Goal: Check status: Check status

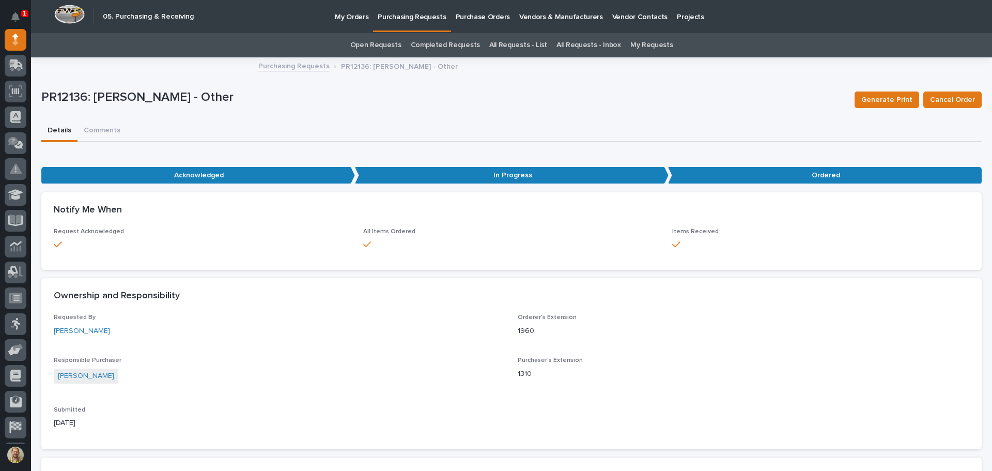
click at [310, 68] on link "Purchasing Requests" at bounding box center [293, 65] width 71 height 12
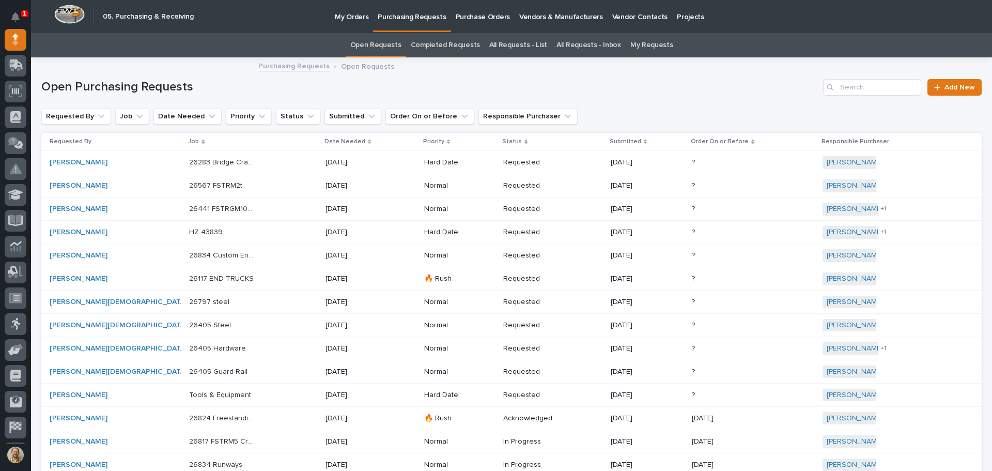
click at [648, 44] on link "My Requests" at bounding box center [651, 45] width 43 height 24
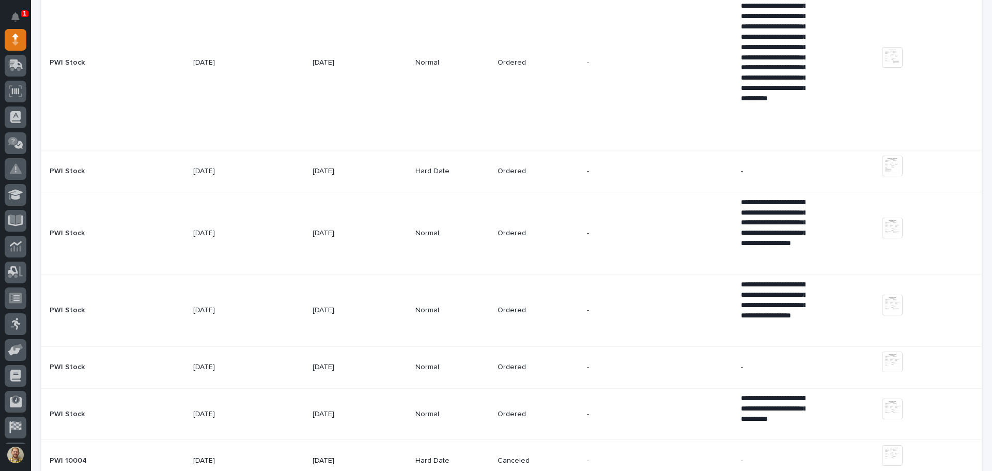
scroll to position [1188, 0]
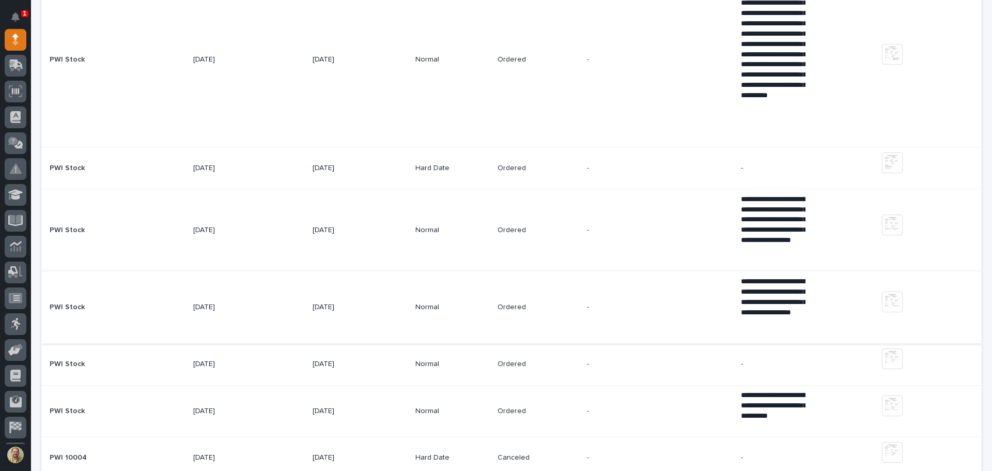
click at [886, 307] on img at bounding box center [892, 301] width 21 height 21
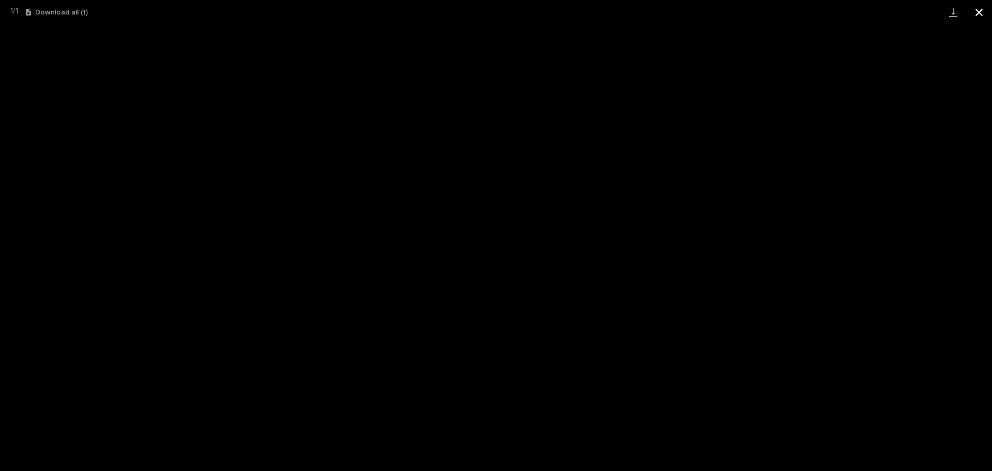
click at [976, 14] on button "Close gallery" at bounding box center [979, 12] width 26 height 24
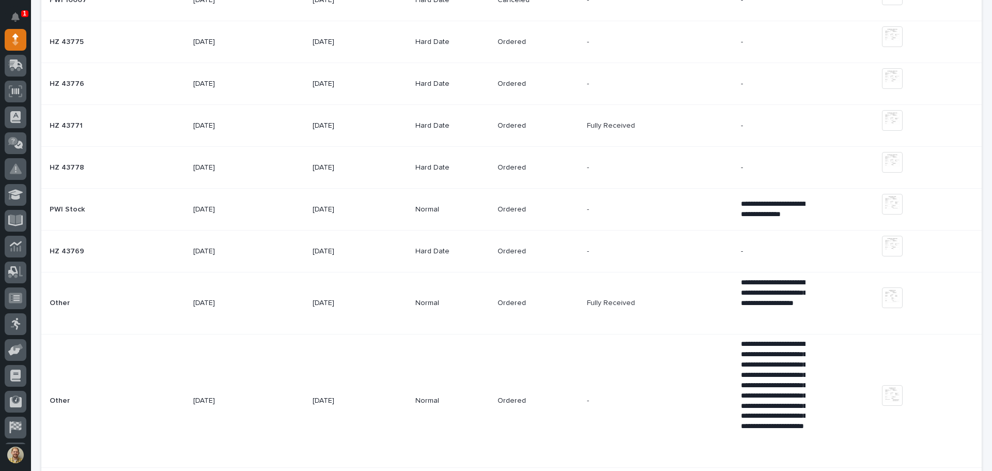
scroll to position [1860, 0]
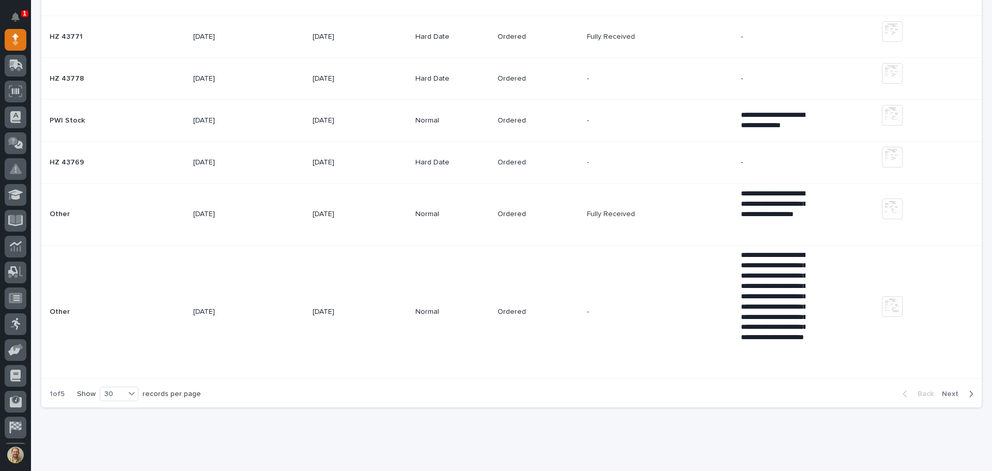
click at [942, 394] on span "Next" at bounding box center [953, 393] width 23 height 9
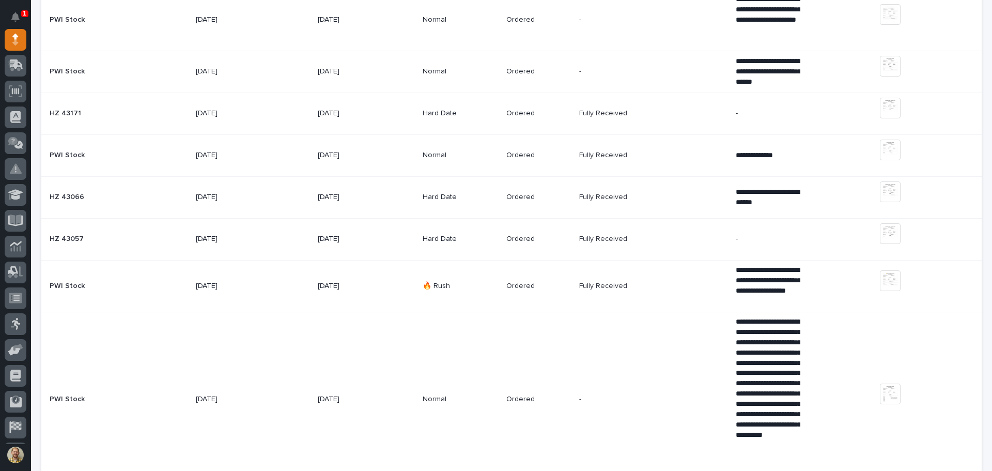
scroll to position [2407, 0]
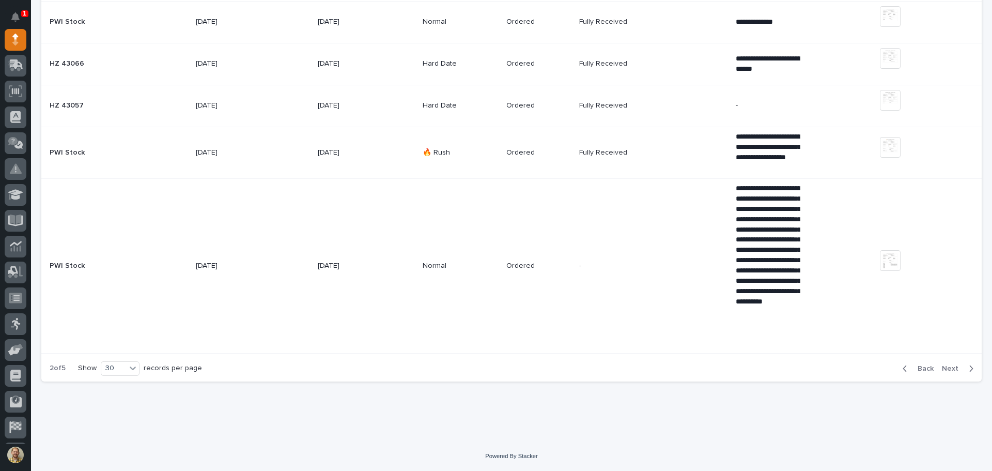
click at [946, 370] on span "Next" at bounding box center [953, 368] width 23 height 9
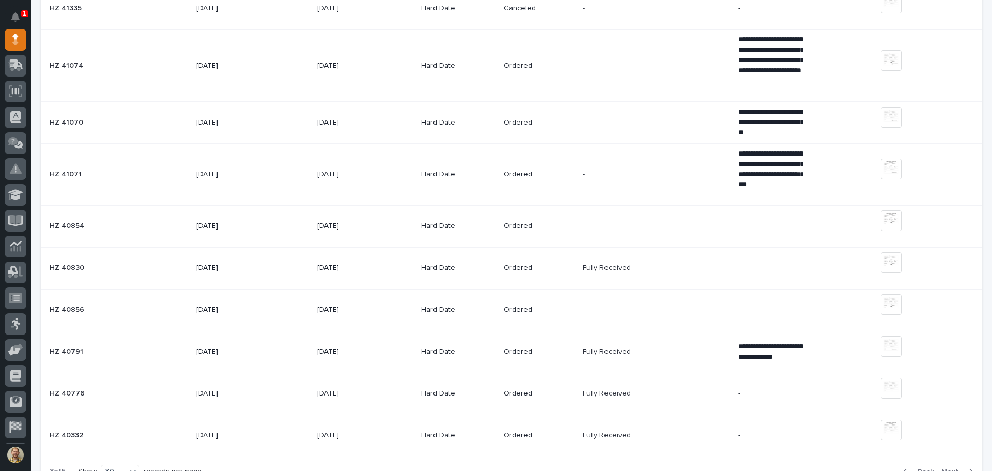
scroll to position [2287, 0]
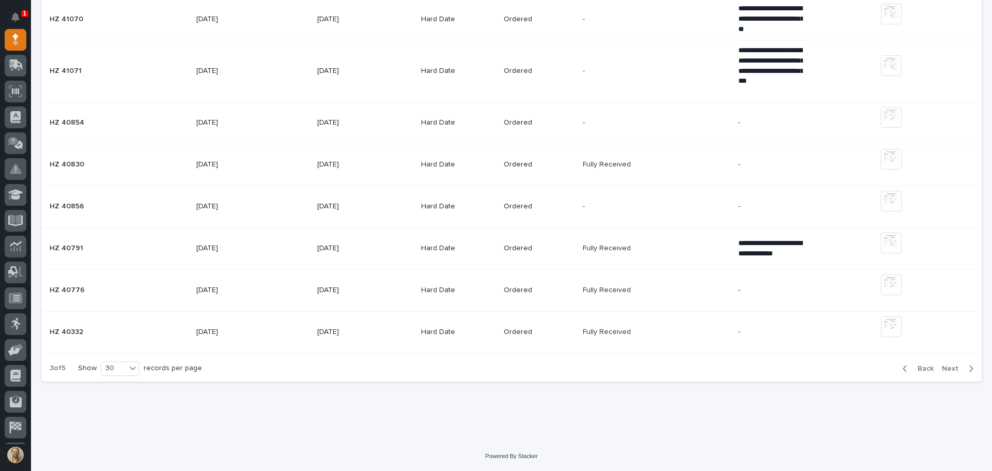
click at [944, 371] on span "Next" at bounding box center [953, 368] width 23 height 9
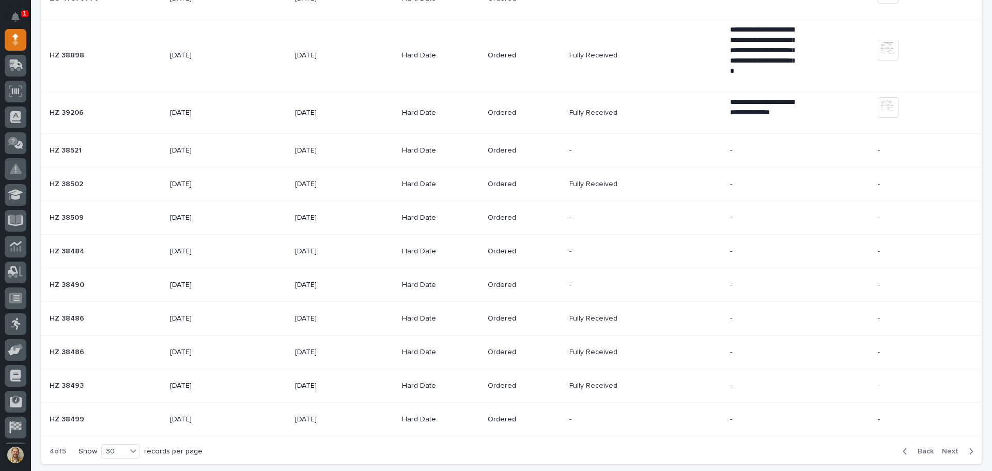
scroll to position [1069, 0]
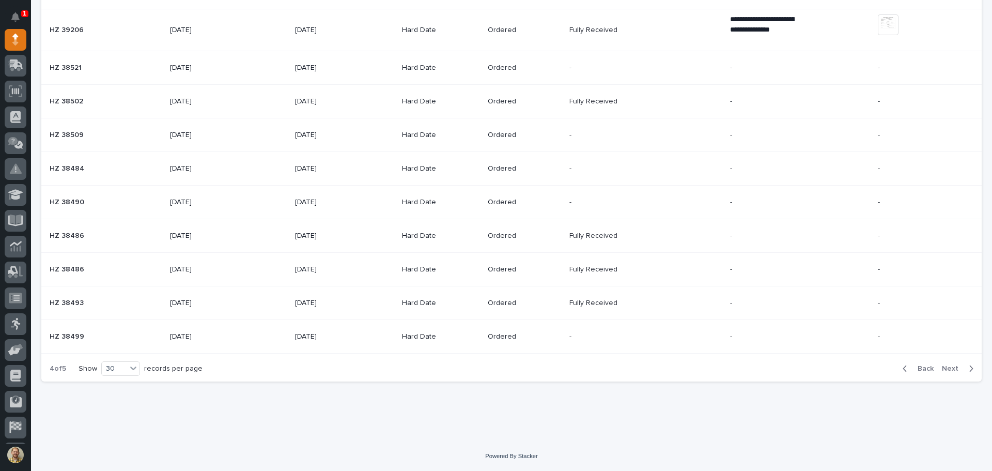
click at [947, 363] on div "Back Next" at bounding box center [937, 369] width 87 height 26
click at [944, 369] on span "Next" at bounding box center [953, 368] width 23 height 9
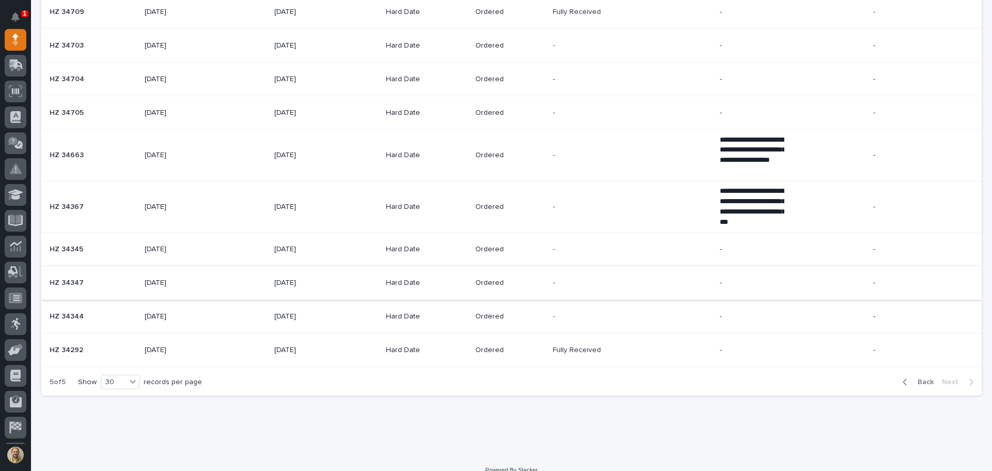
scroll to position [404, 0]
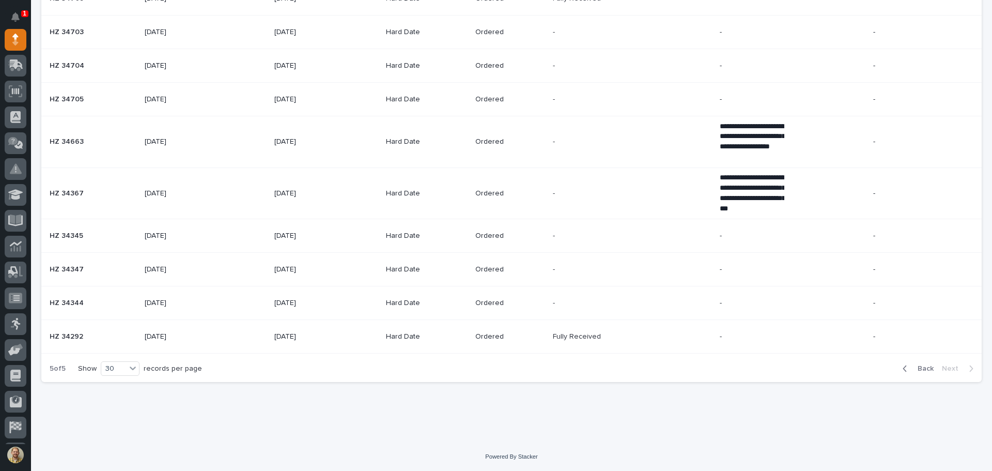
click at [903, 364] on icon "button" at bounding box center [905, 368] width 5 height 9
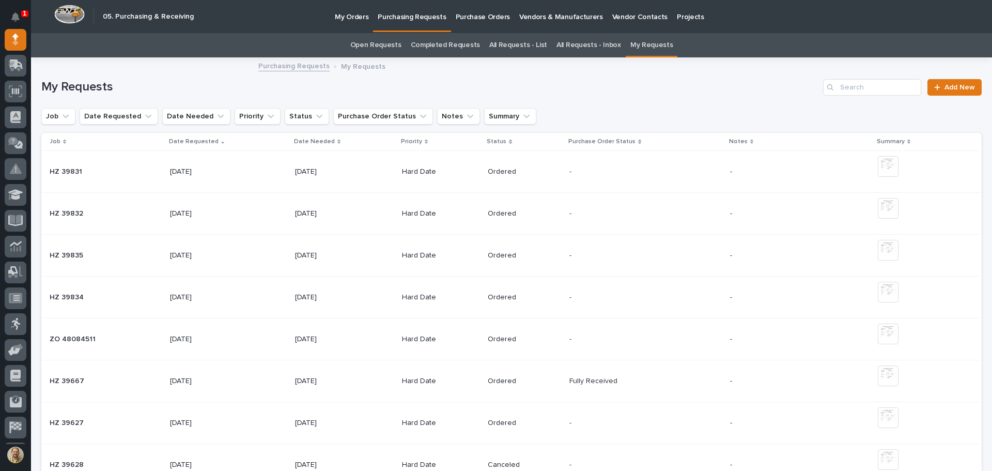
click at [321, 140] on p "Date Needed" at bounding box center [314, 141] width 41 height 11
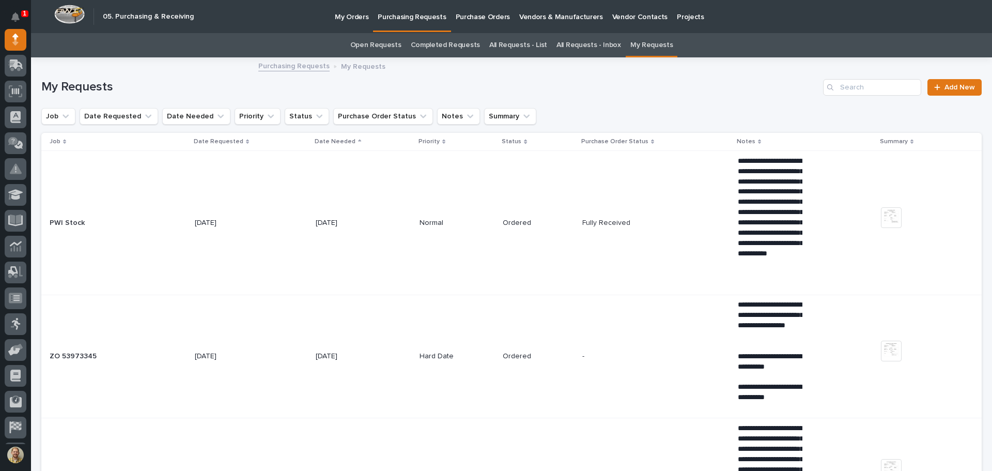
click at [236, 142] on p "Date Requested" at bounding box center [219, 141] width 50 height 11
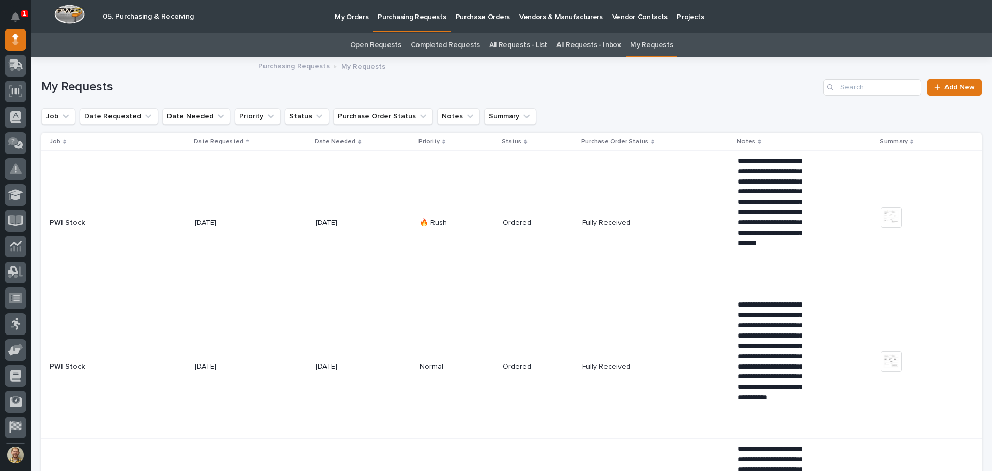
click at [236, 142] on p "Date Requested" at bounding box center [219, 141] width 50 height 11
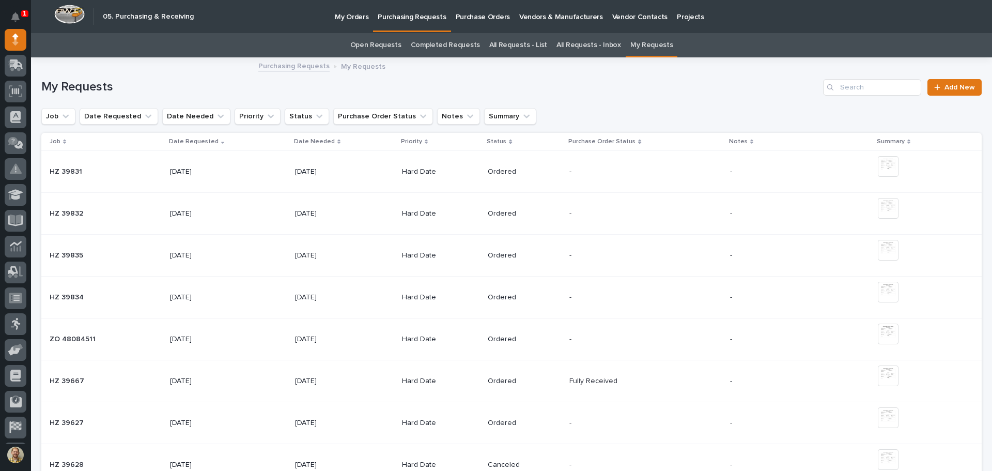
click at [207, 141] on p "Date Requested" at bounding box center [194, 141] width 50 height 11
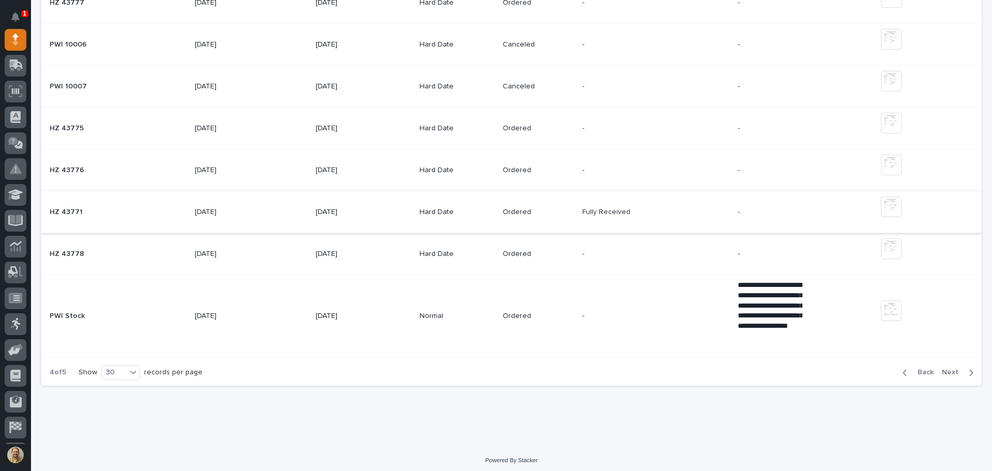
scroll to position [2080, 0]
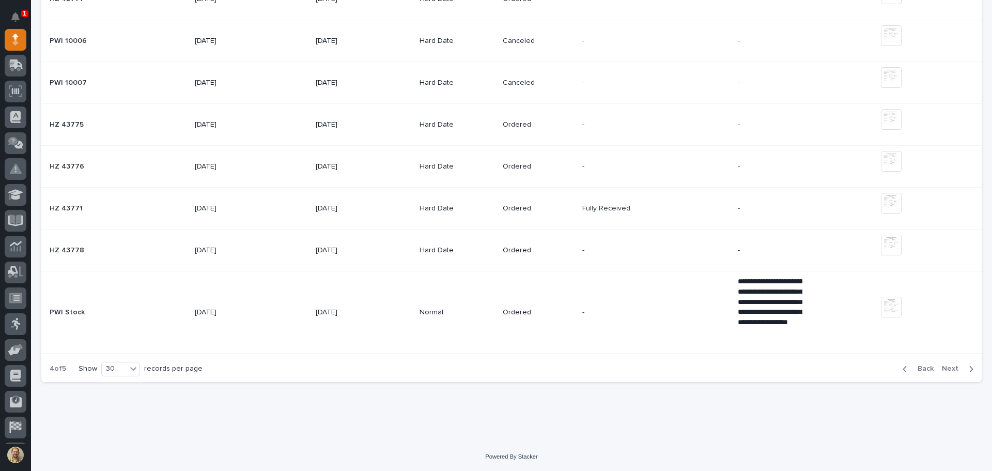
click at [944, 369] on span "Next" at bounding box center [953, 368] width 23 height 9
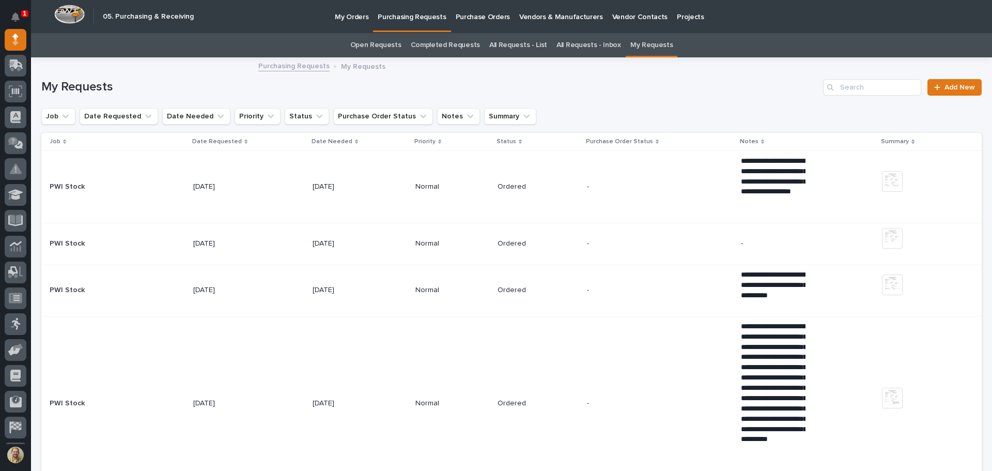
click at [708, 193] on div "- -" at bounding box center [660, 186] width 146 height 17
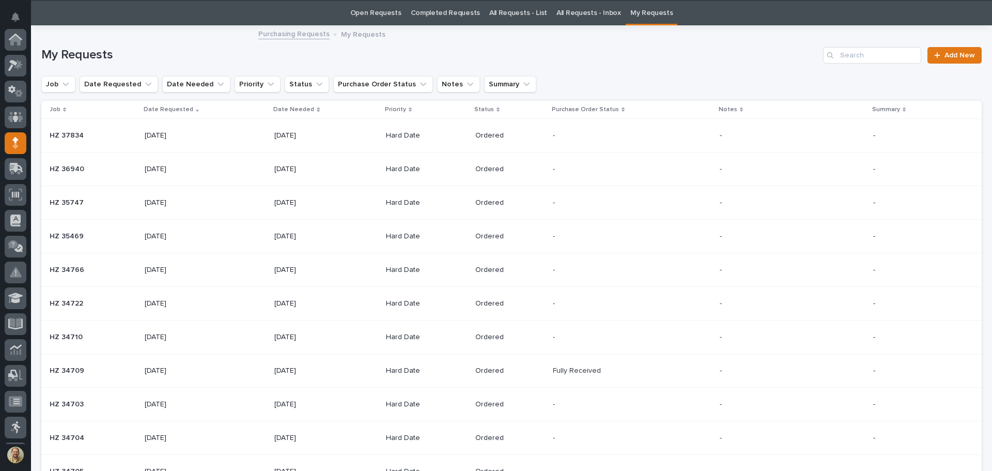
scroll to position [103, 0]
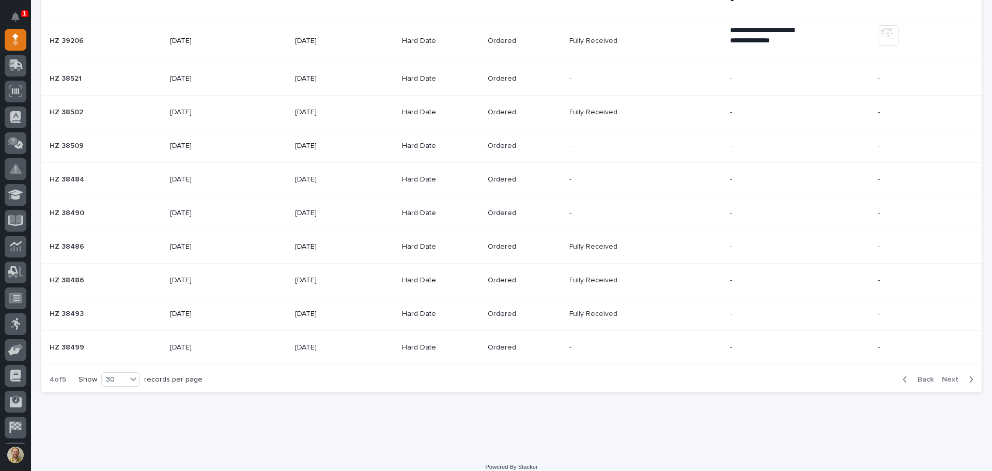
scroll to position [1069, 0]
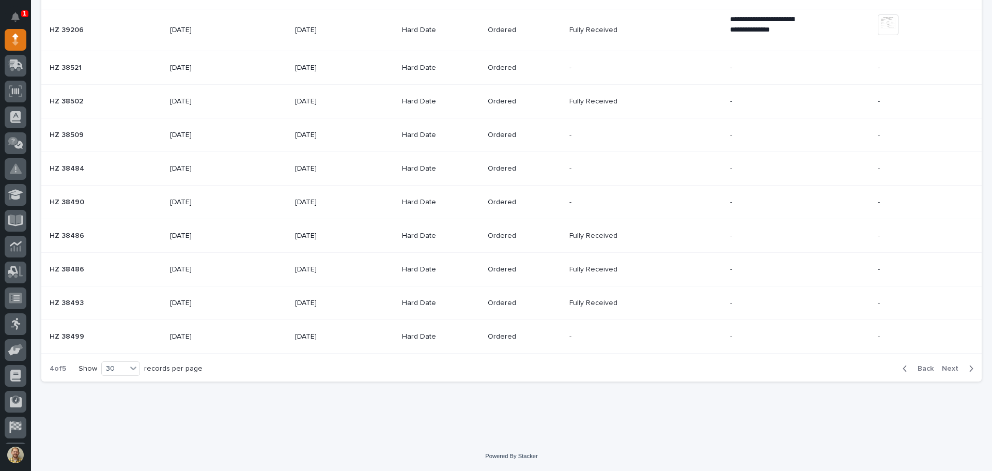
click at [915, 367] on span "Back" at bounding box center [922, 368] width 22 height 9
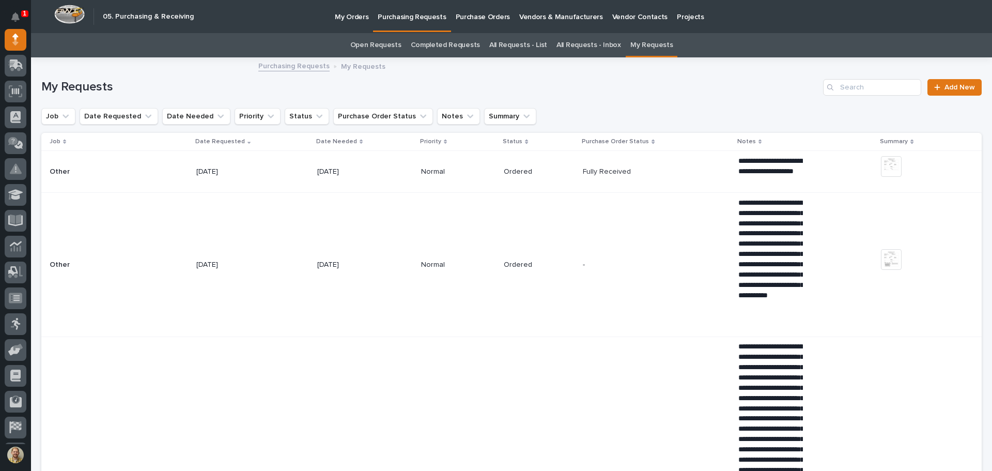
click at [226, 144] on p "Date Requested" at bounding box center [220, 141] width 50 height 11
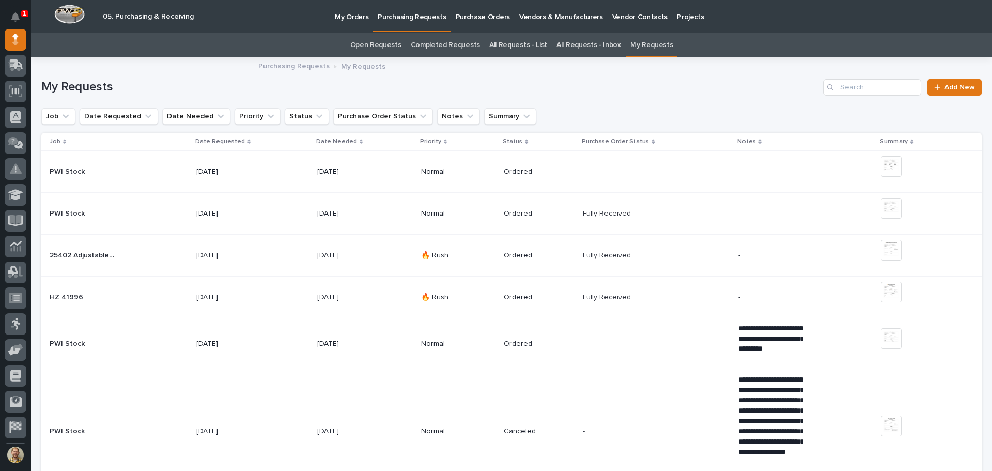
click at [226, 144] on p "Date Requested" at bounding box center [220, 141] width 50 height 11
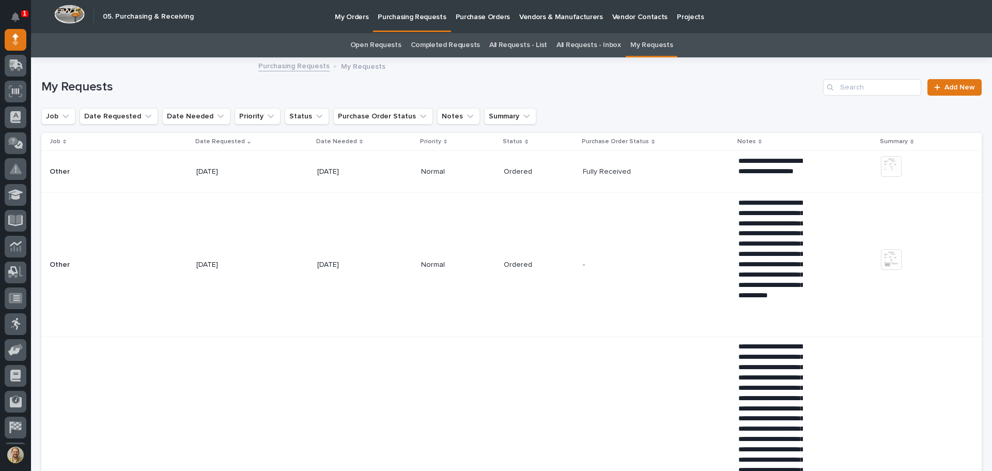
click at [240, 145] on p "Date Requested" at bounding box center [220, 141] width 50 height 11
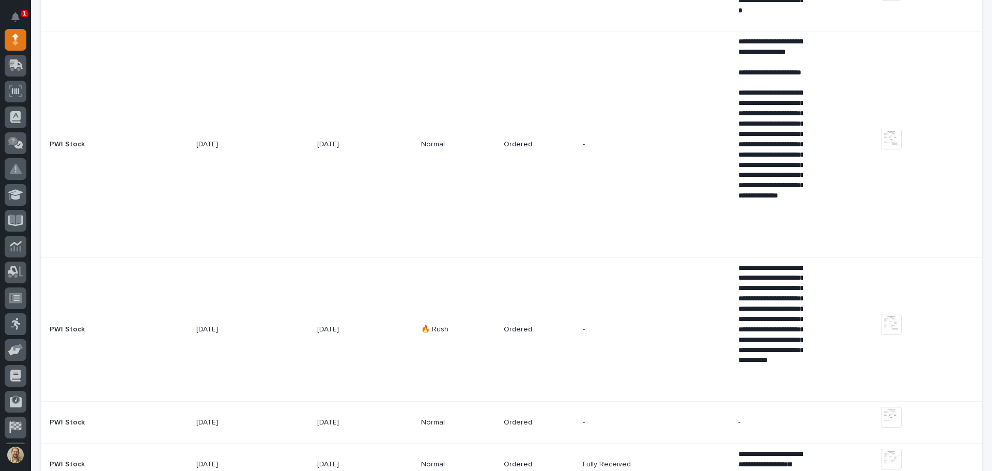
scroll to position [2716, 0]
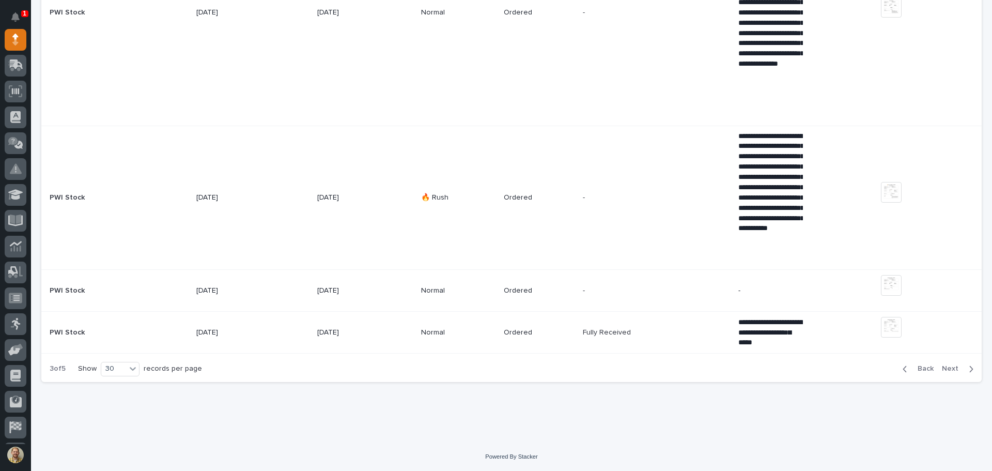
click at [903, 369] on div "button" at bounding box center [907, 368] width 9 height 9
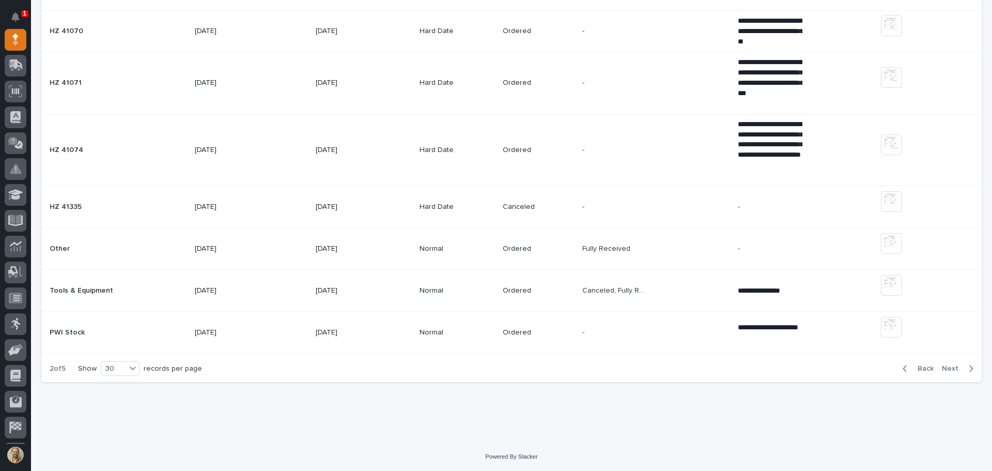
scroll to position [1164, 0]
click at [903, 368] on icon "button" at bounding box center [905, 368] width 5 height 9
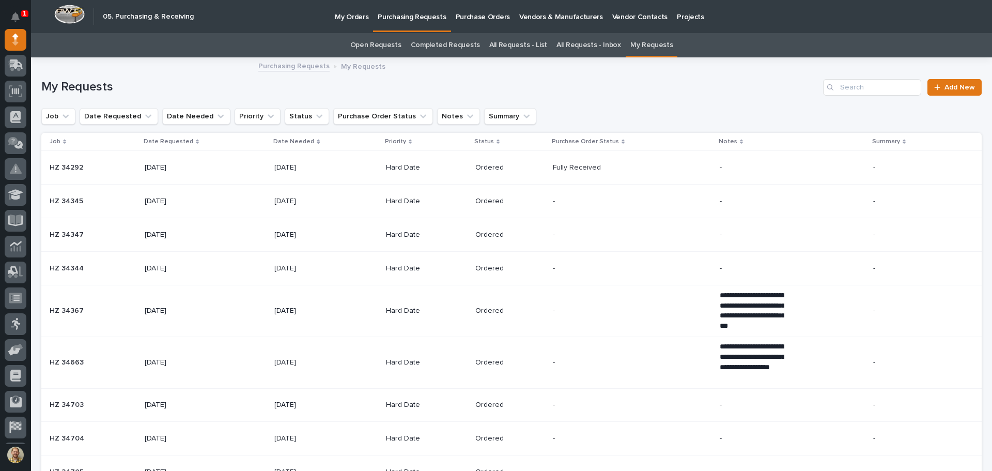
click at [173, 139] on p "Date Requested" at bounding box center [169, 141] width 50 height 11
click at [184, 141] on p "Date Requested" at bounding box center [169, 141] width 50 height 11
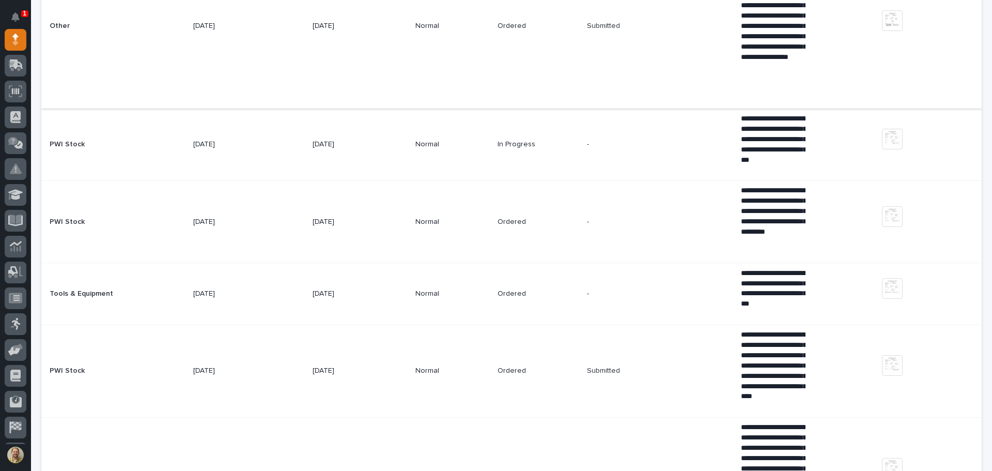
scroll to position [362, 0]
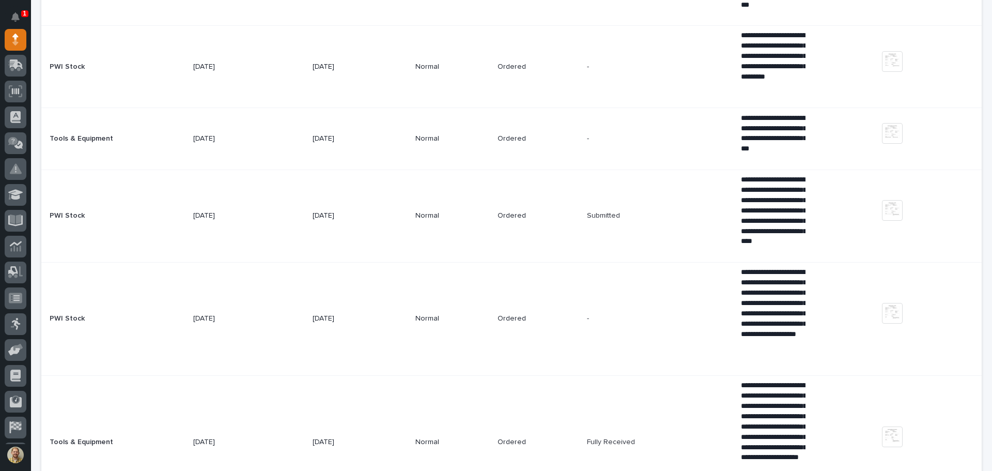
click at [831, 245] on div "**********" at bounding box center [807, 216] width 133 height 90
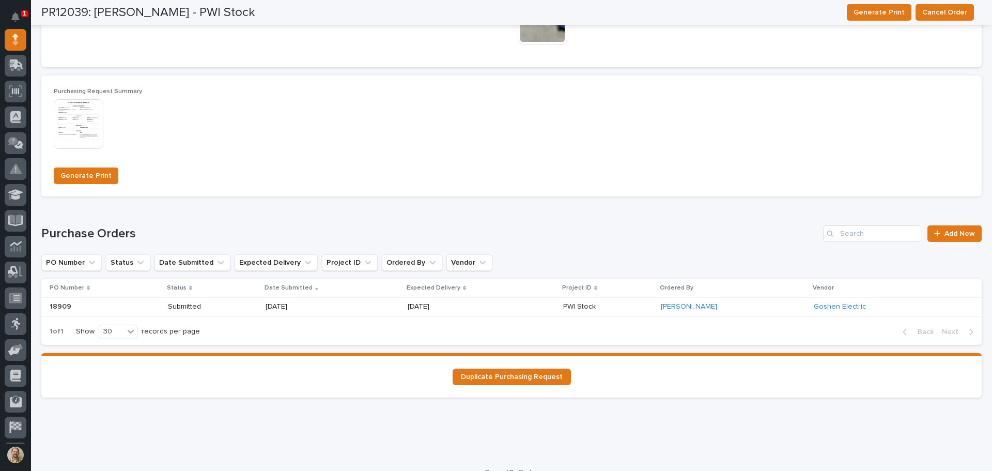
scroll to position [709, 0]
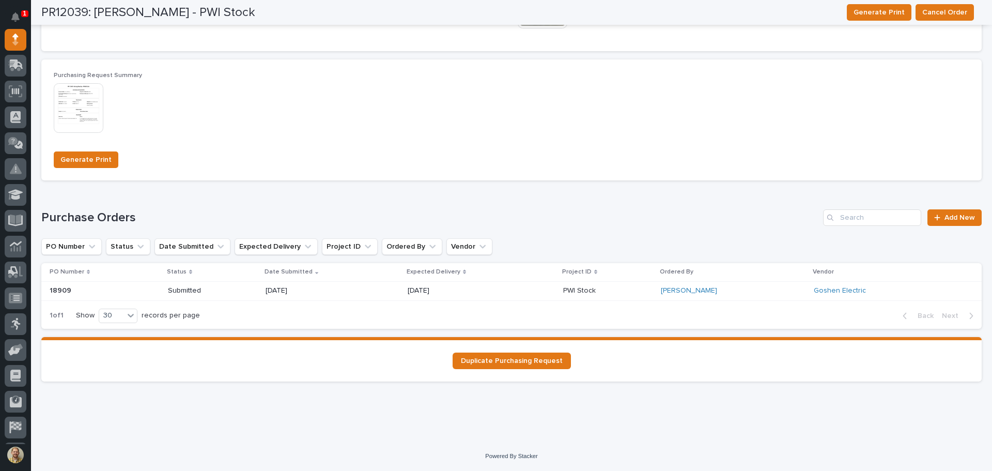
click at [67, 291] on p "18909" at bounding box center [62, 289] width 24 height 11
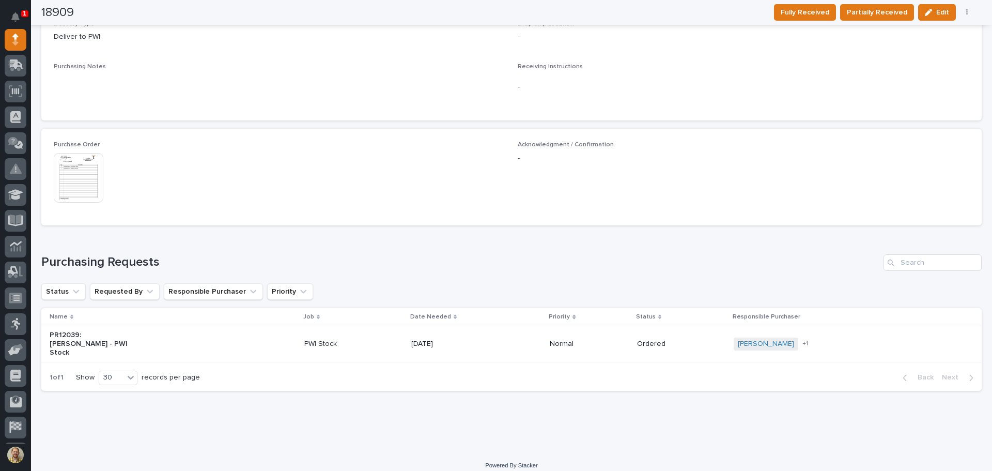
scroll to position [483, 0]
click at [86, 178] on img at bounding box center [79, 177] width 50 height 50
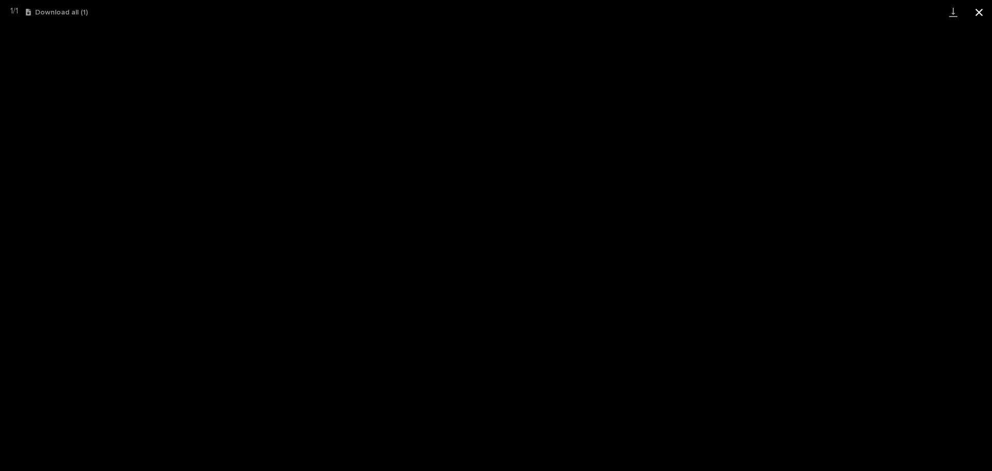
click at [981, 10] on button "Close gallery" at bounding box center [979, 12] width 26 height 24
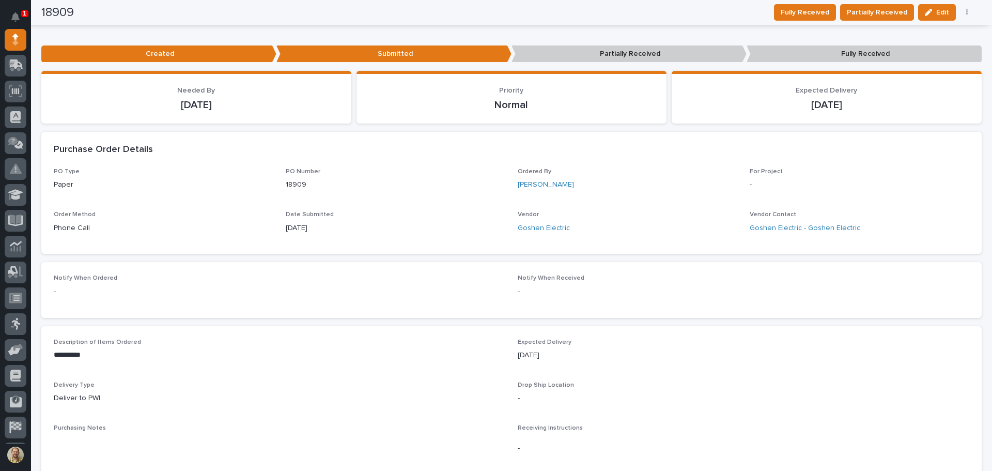
scroll to position [0, 0]
